Goal: Task Accomplishment & Management: Manage account settings

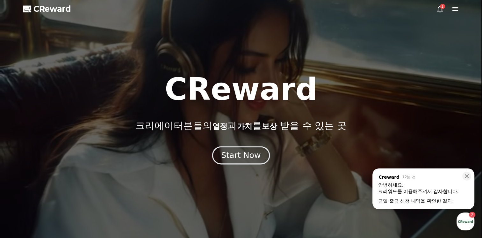
click at [239, 152] on div "Start Now" at bounding box center [241, 155] width 40 height 11
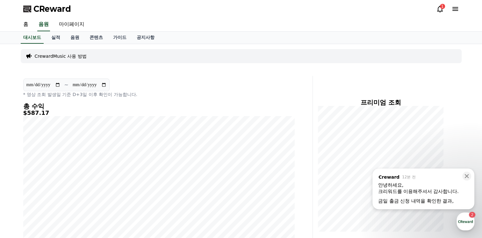
click at [394, 188] on div "크리워드를 이용해주셔서 감사합니다." at bounding box center [423, 191] width 91 height 6
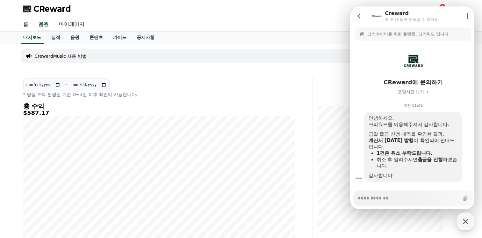
scroll to position [11, 0]
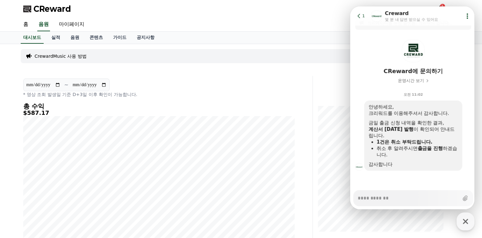
type textarea "*"
click at [291, 18] on div "홈 음원 마이페이지" at bounding box center [241, 24] width 446 height 13
click at [70, 26] on link "마이페이지" at bounding box center [72, 24] width 36 height 13
select select "**********"
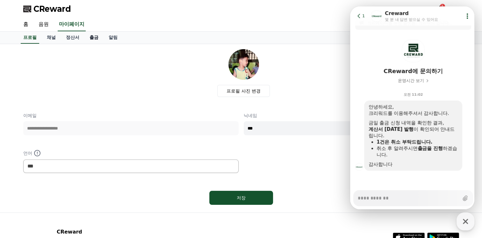
click at [89, 37] on link "출금" at bounding box center [93, 38] width 19 height 12
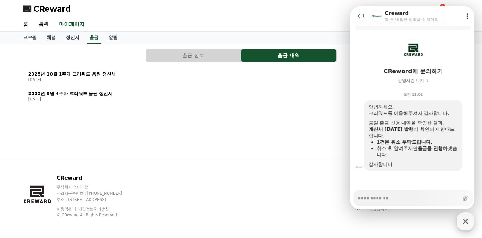
click at [458, 218] on div "button" at bounding box center [466, 221] width 18 height 18
type textarea "*"
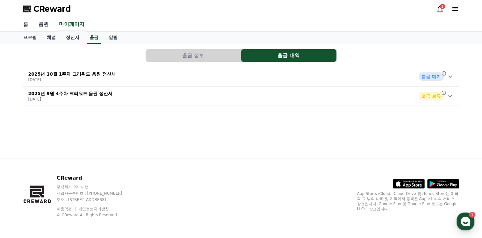
click at [40, 28] on link "음원" at bounding box center [43, 24] width 20 height 13
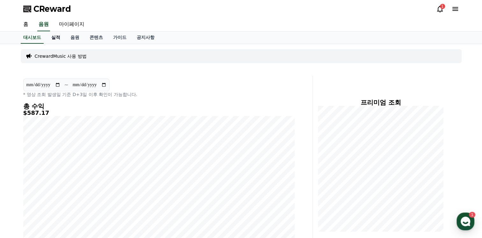
click at [56, 36] on link "실적" at bounding box center [55, 38] width 19 height 12
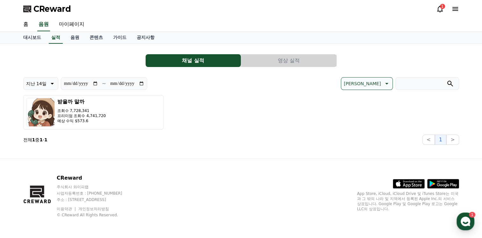
click at [45, 87] on p "지난 14일" at bounding box center [36, 83] width 20 height 9
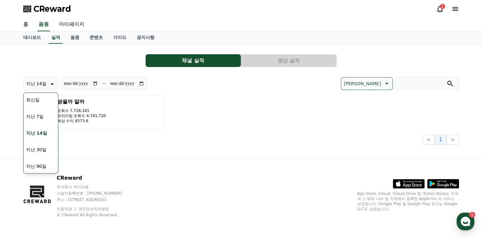
click at [33, 152] on button "지난 30일" at bounding box center [37, 150] width 26 height 14
type input "**********"
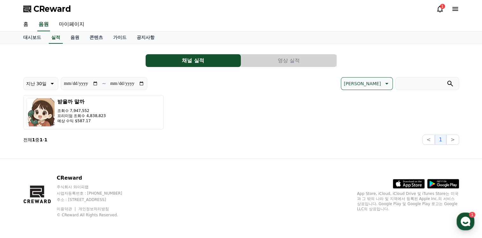
click at [145, 84] on section "**********" at bounding box center [104, 83] width 86 height 13
click at [144, 84] on input "**********" at bounding box center [127, 83] width 34 height 7
click at [142, 83] on input "**********" at bounding box center [127, 83] width 34 height 7
click at [78, 40] on link "음원" at bounding box center [74, 38] width 19 height 12
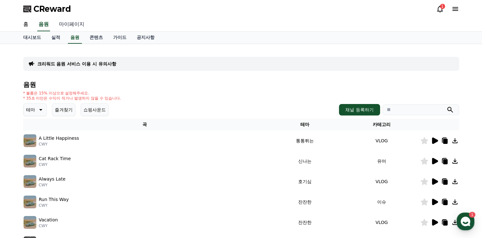
click at [75, 26] on link "마이페이지" at bounding box center [72, 24] width 36 height 13
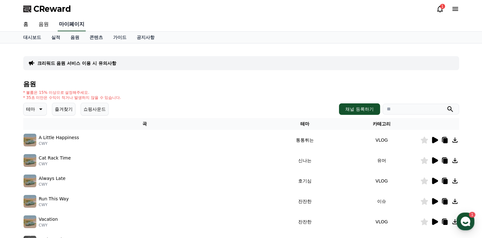
select select "**********"
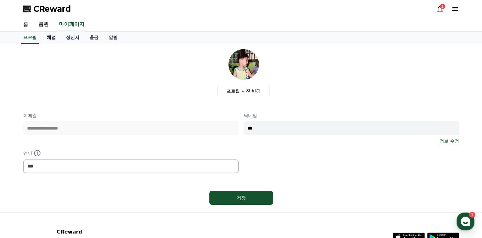
click at [55, 39] on link "채널" at bounding box center [51, 38] width 19 height 12
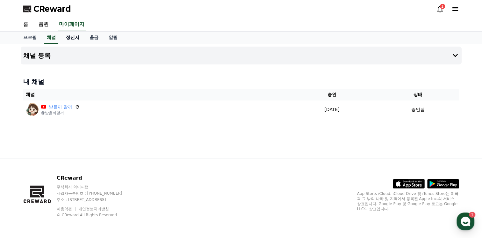
click at [69, 41] on link "정산서" at bounding box center [73, 38] width 24 height 12
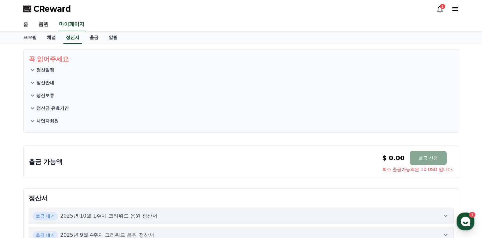
click at [49, 81] on p "정산안내" at bounding box center [45, 82] width 18 height 6
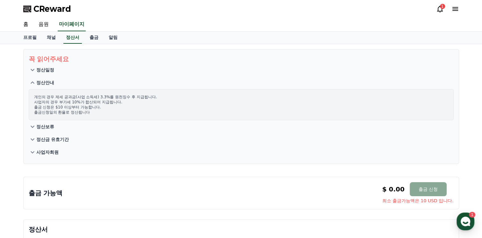
click at [49, 81] on p "정산안내" at bounding box center [45, 82] width 18 height 6
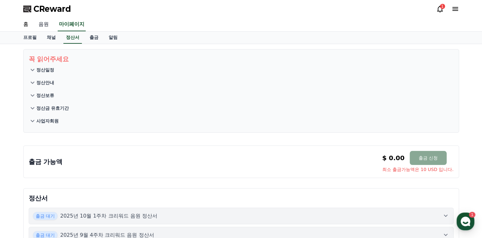
click at [46, 25] on link "음원" at bounding box center [43, 24] width 20 height 13
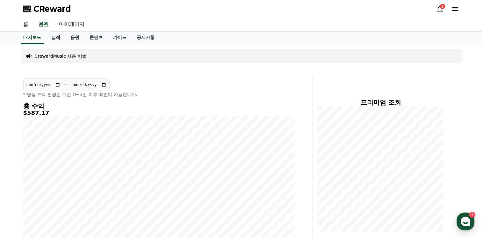
click at [61, 38] on link "실적" at bounding box center [55, 38] width 19 height 12
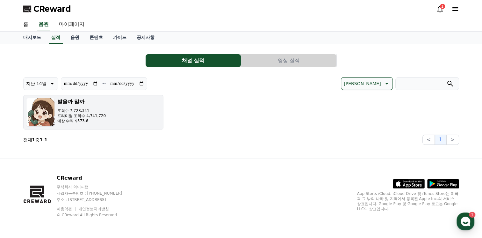
click at [89, 128] on button "받을까 말까 조회수 7,728,341 프리미엄 조회수 4,741,720 예상 수익 $573.6" at bounding box center [93, 112] width 140 height 34
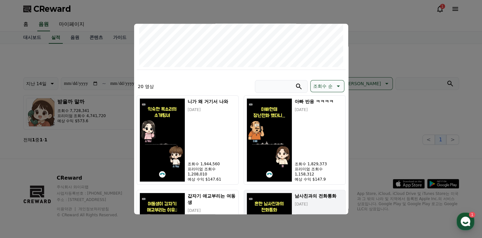
scroll to position [223, 0]
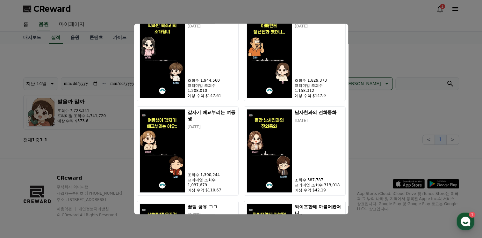
click at [357, 109] on button "close modal" at bounding box center [241, 119] width 482 height 238
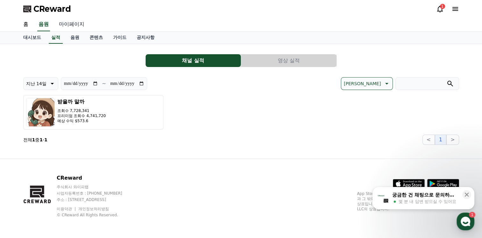
click at [70, 26] on link "마이페이지" at bounding box center [72, 24] width 36 height 13
select select "**********"
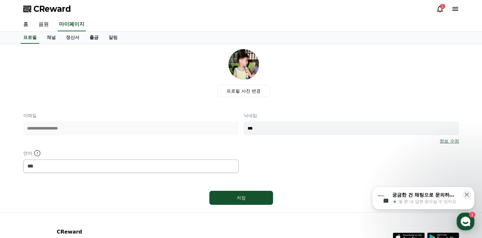
click at [97, 40] on link "출금" at bounding box center [93, 38] width 19 height 12
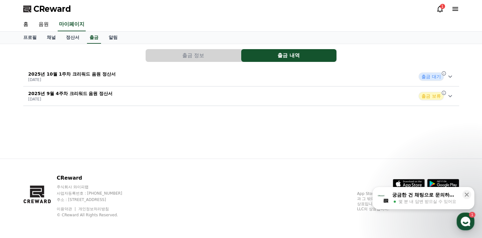
click at [451, 78] on icon at bounding box center [451, 77] width 8 height 8
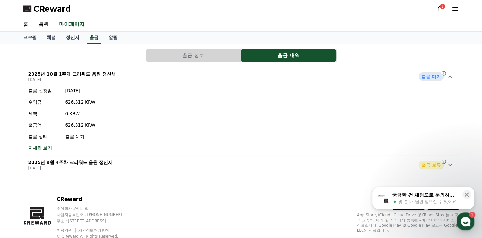
click at [389, 205] on div "button" at bounding box center [383, 197] width 13 height 13
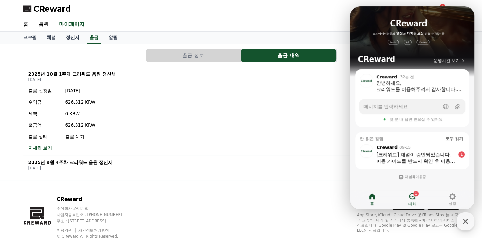
click at [417, 195] on span "1" at bounding box center [416, 193] width 2 height 5
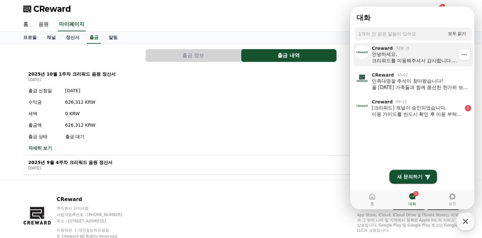
click at [418, 55] on div "안녕하세요, 크리워드를 이용해주셔서 감사합니다. 금일 출금 신청 내역을 확인한 결과, 계산서 중복 발행 이 확인되어 안내드립니다. 1건은 취소…" at bounding box center [420, 57] width 97 height 13
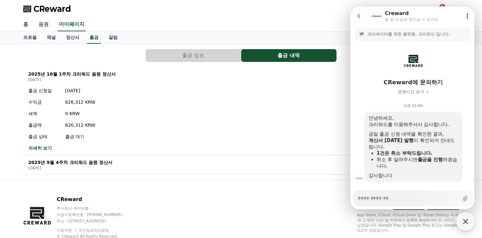
scroll to position [11, 0]
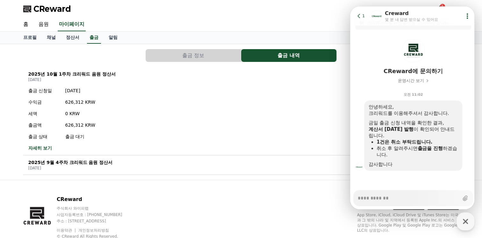
click at [310, 100] on div "출금 신청일 2025-10-09 수익금 626,312 KRW 세액 0 KRW 출금액 626,312 KRW 출금 상태 출금 대기 자세히 보기" at bounding box center [241, 119] width 436 height 69
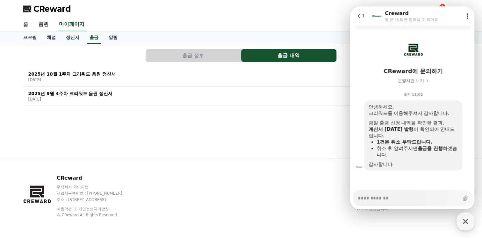
click at [172, 130] on div "출금 정보 출금 내역 2025년 10월 1주차 크리워드 음원 정산서 2025-10-09 출금 대기 2025년 9월 4주차 크리워드 음원 정산서…" at bounding box center [241, 101] width 446 height 114
click at [461, 225] on icon "button" at bounding box center [465, 221] width 11 height 11
type textarea "*"
